Goal: Task Accomplishment & Management: Complete application form

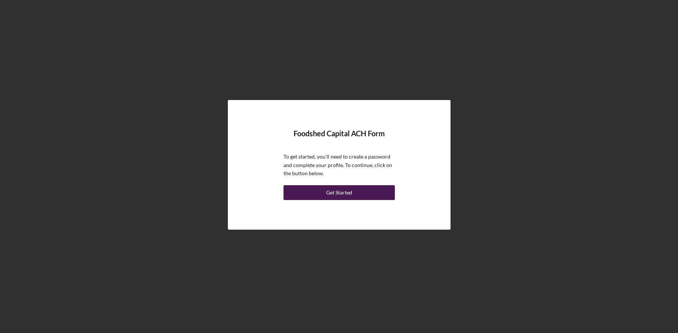
click at [347, 194] on div "Get Started" at bounding box center [339, 192] width 26 height 15
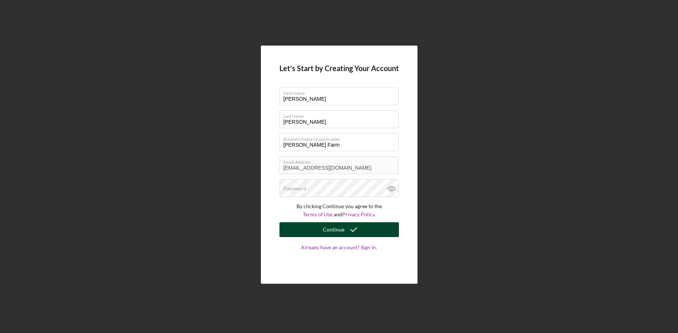
click at [352, 230] on icon "submit" at bounding box center [353, 230] width 19 height 19
